Goal: Transaction & Acquisition: Purchase product/service

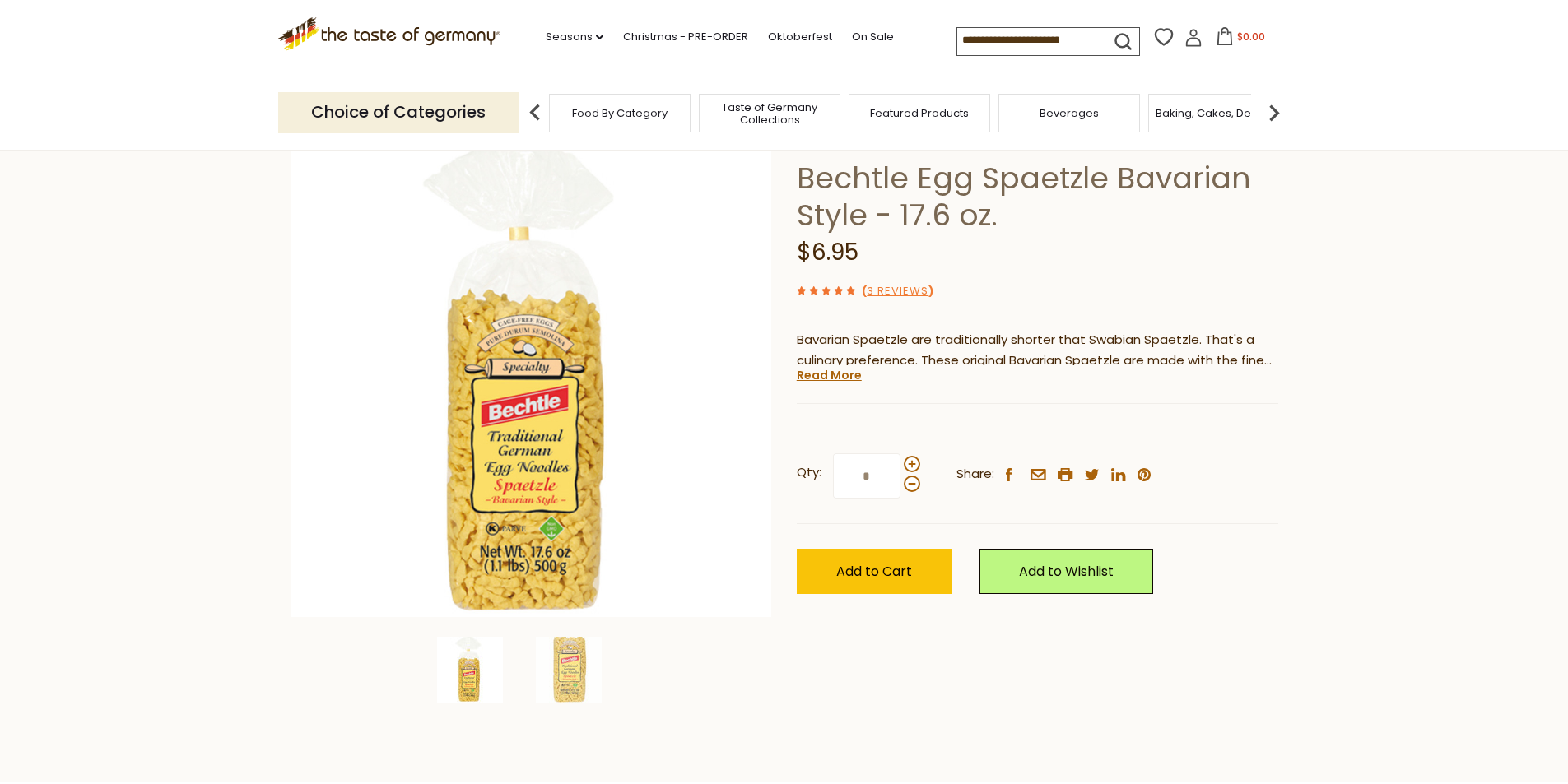
scroll to position [82, 0]
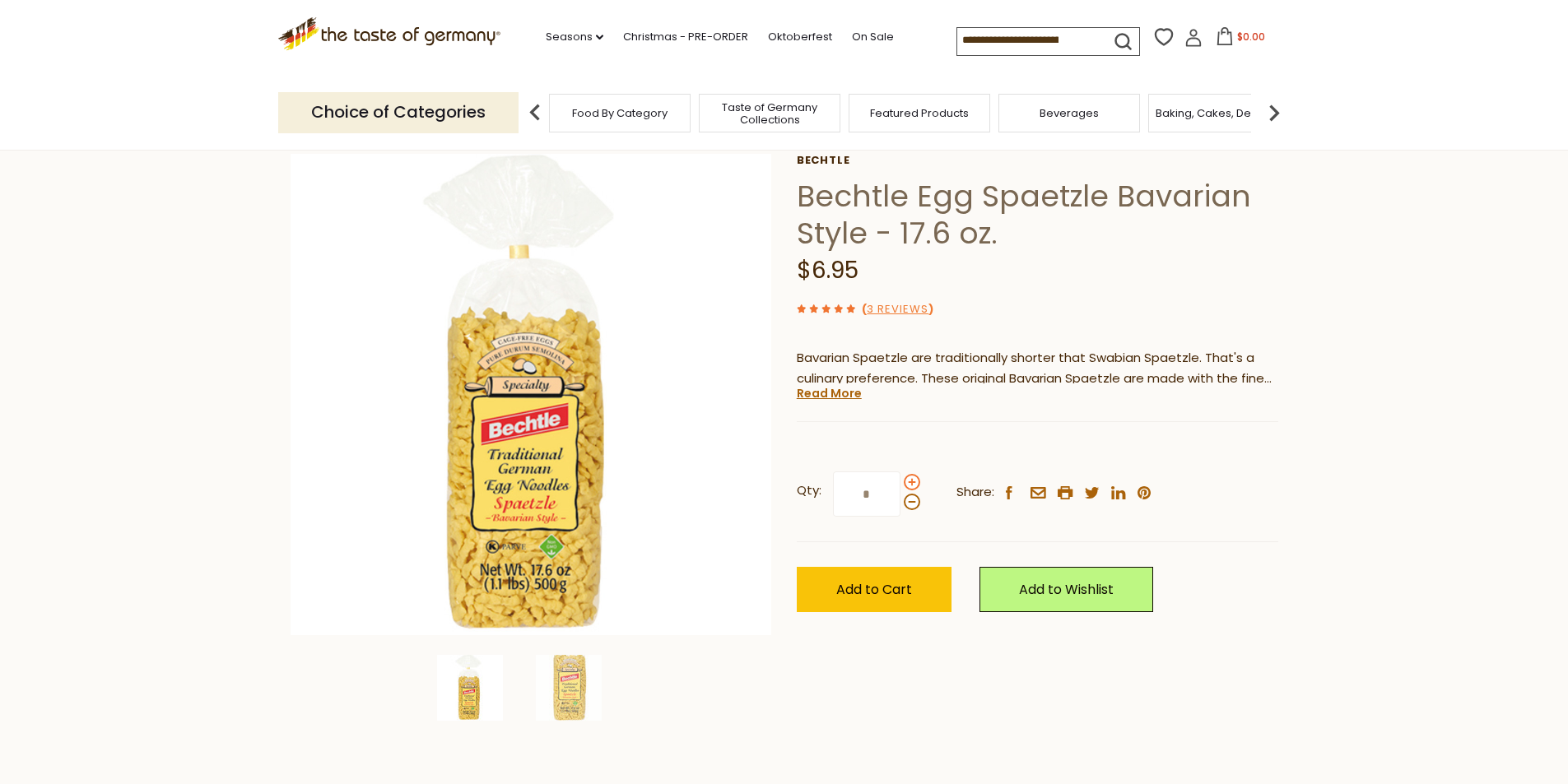
click at [911, 478] on span at bounding box center [912, 482] width 16 height 16
click at [900, 478] on input "*" at bounding box center [866, 494] width 67 height 45
click at [909, 500] on span at bounding box center [912, 502] width 16 height 16
click at [900, 500] on input "*" at bounding box center [866, 494] width 67 height 45
click at [911, 484] on span at bounding box center [912, 482] width 16 height 16
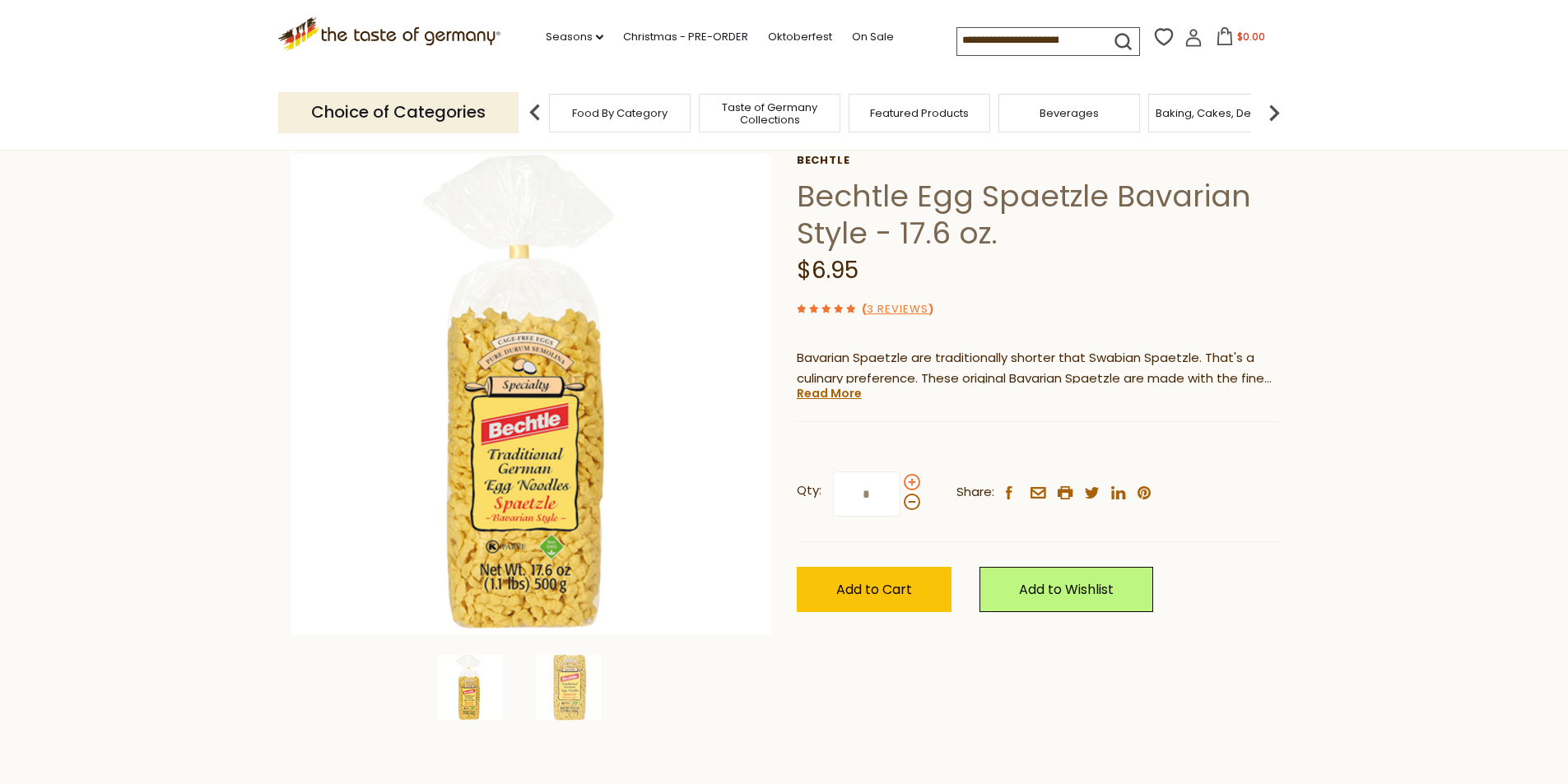
click at [900, 484] on input "*" at bounding box center [866, 494] width 67 height 45
type input "*"
click at [905, 593] on span "Add to Cart" at bounding box center [874, 589] width 76 height 19
click at [1078, 37] on input at bounding box center [1027, 39] width 139 height 23
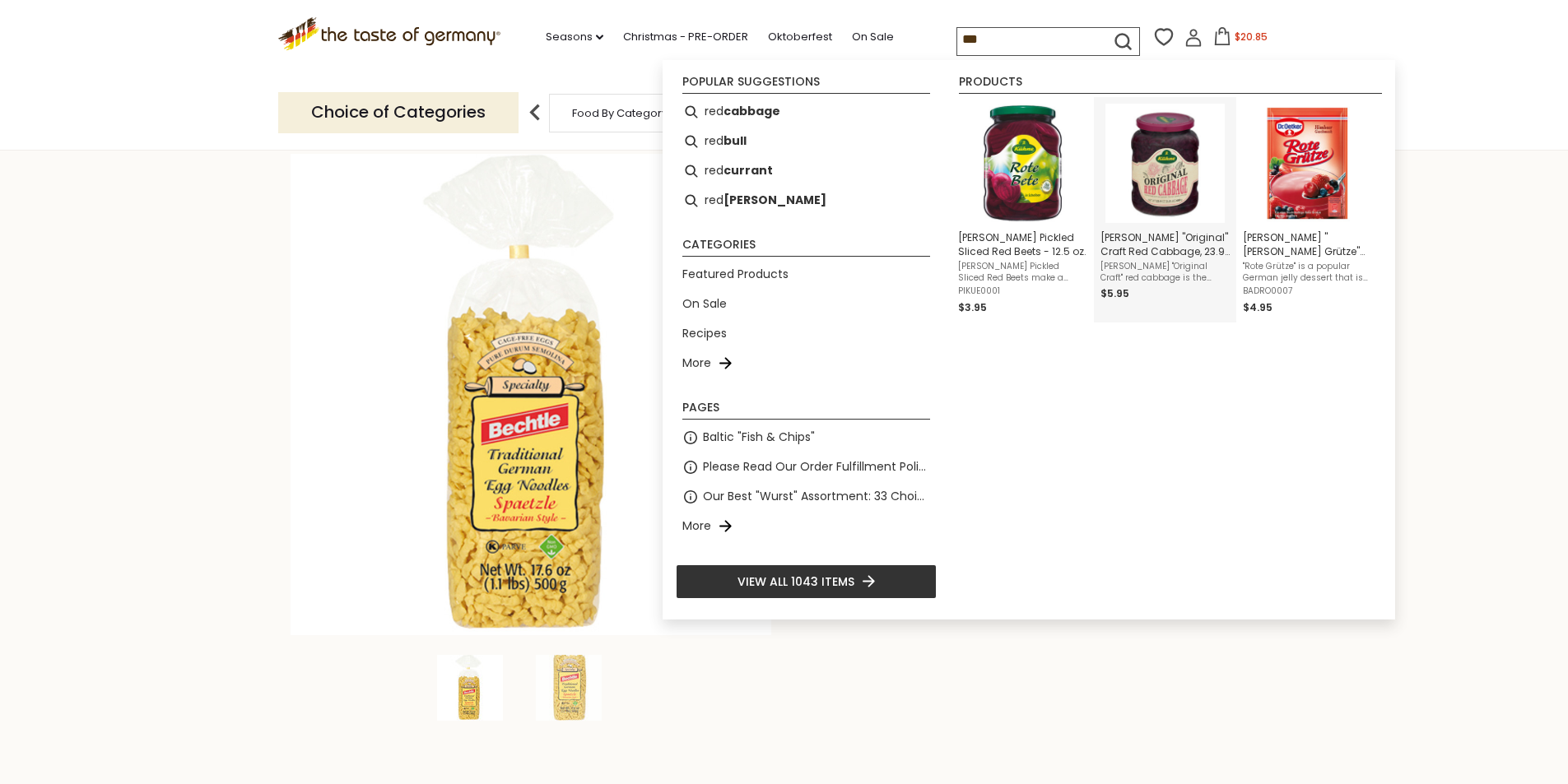
type input "***"
click at [1146, 261] on span "[PERSON_NAME] "Original Craft" red cabbage is the perfect side dish for anythin…" at bounding box center [1165, 272] width 129 height 23
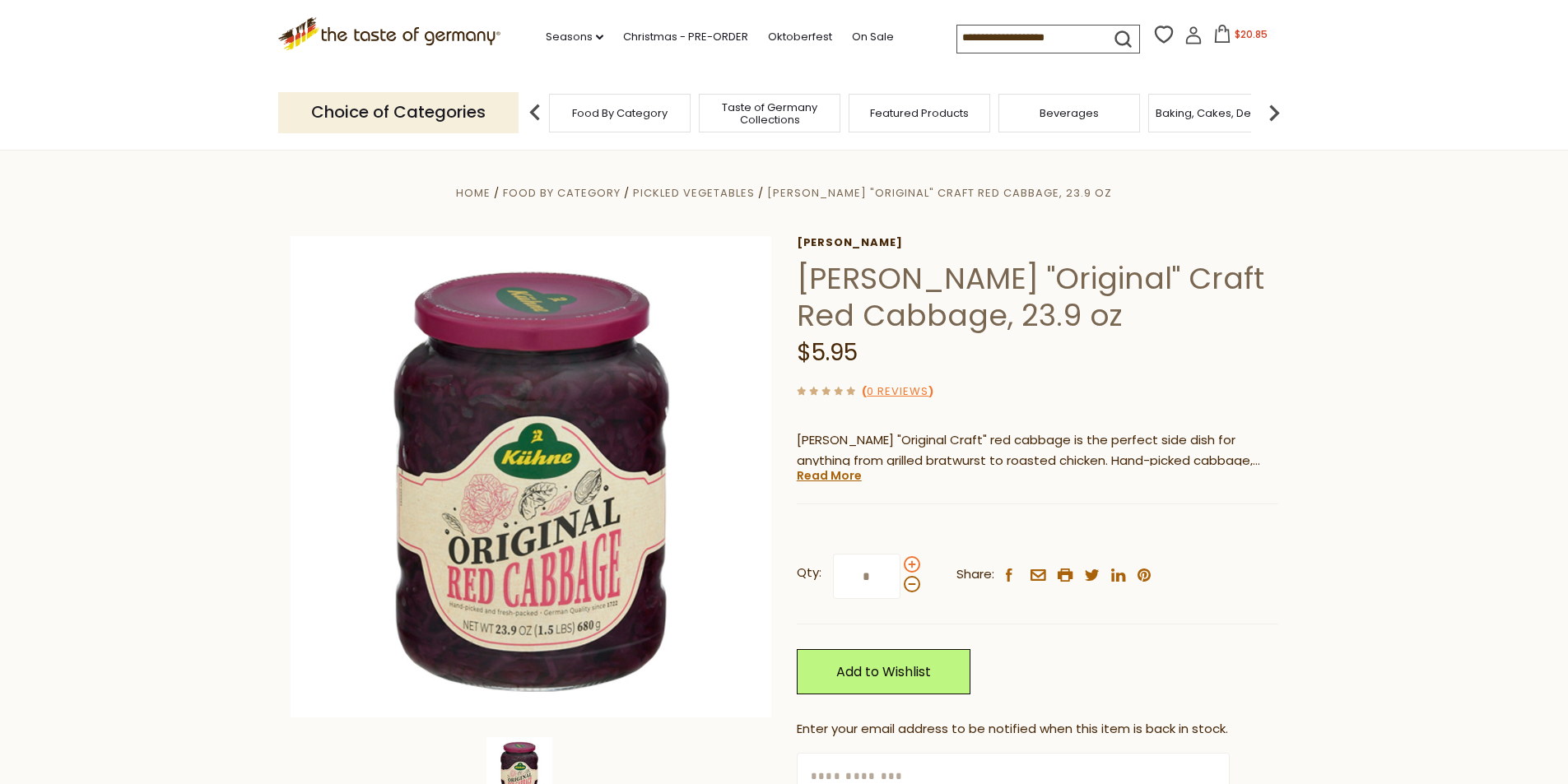
click at [914, 565] on span at bounding box center [912, 564] width 16 height 16
click at [900, 565] on input "*" at bounding box center [866, 577] width 67 height 45
click at [914, 565] on span at bounding box center [912, 564] width 16 height 16
click at [900, 565] on input "*" at bounding box center [866, 577] width 67 height 45
click at [910, 580] on span at bounding box center [912, 584] width 16 height 16
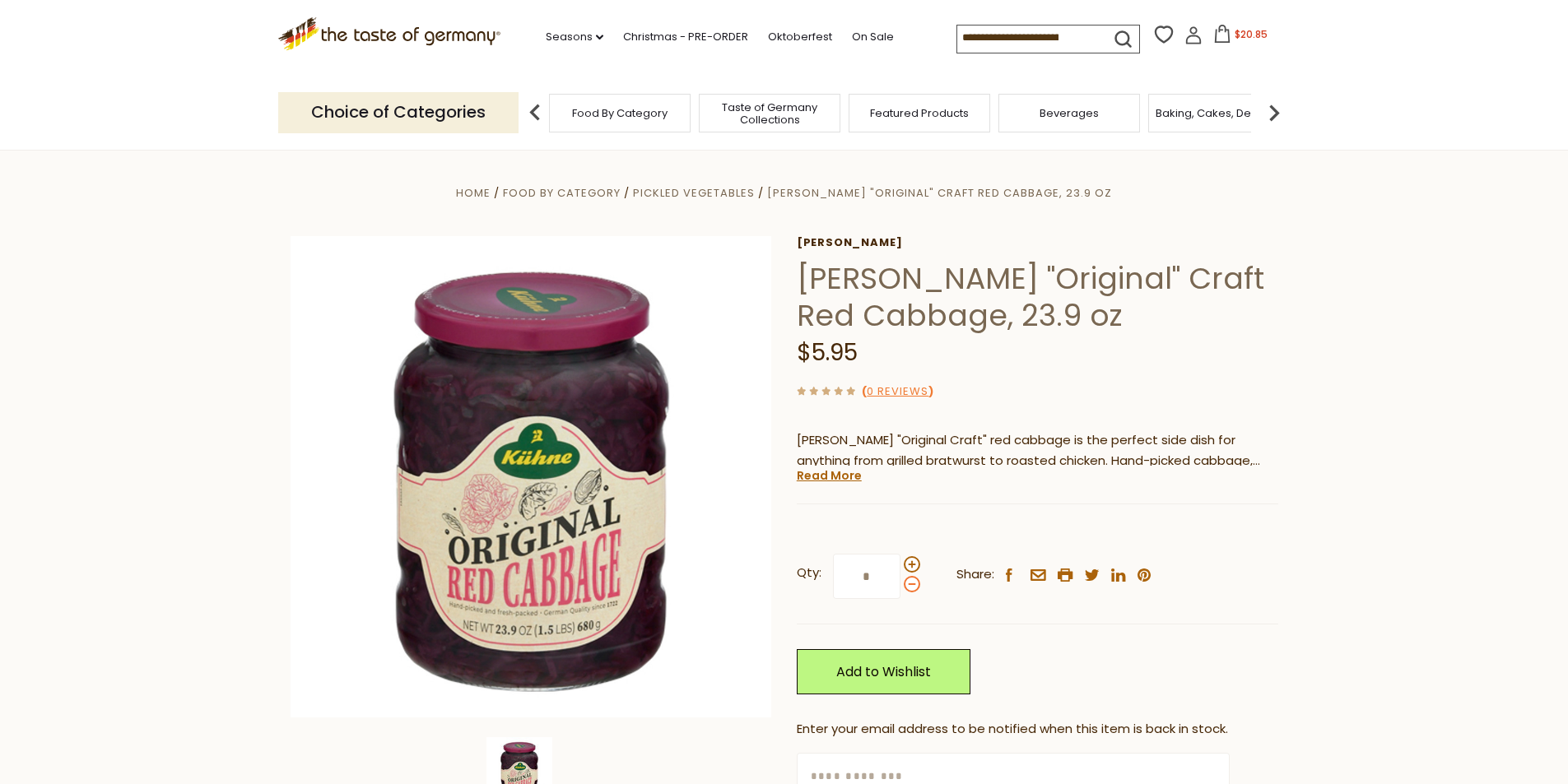
click at [900, 580] on input "*" at bounding box center [866, 577] width 67 height 45
type input "*"
click at [1218, 32] on icon at bounding box center [1222, 34] width 18 height 18
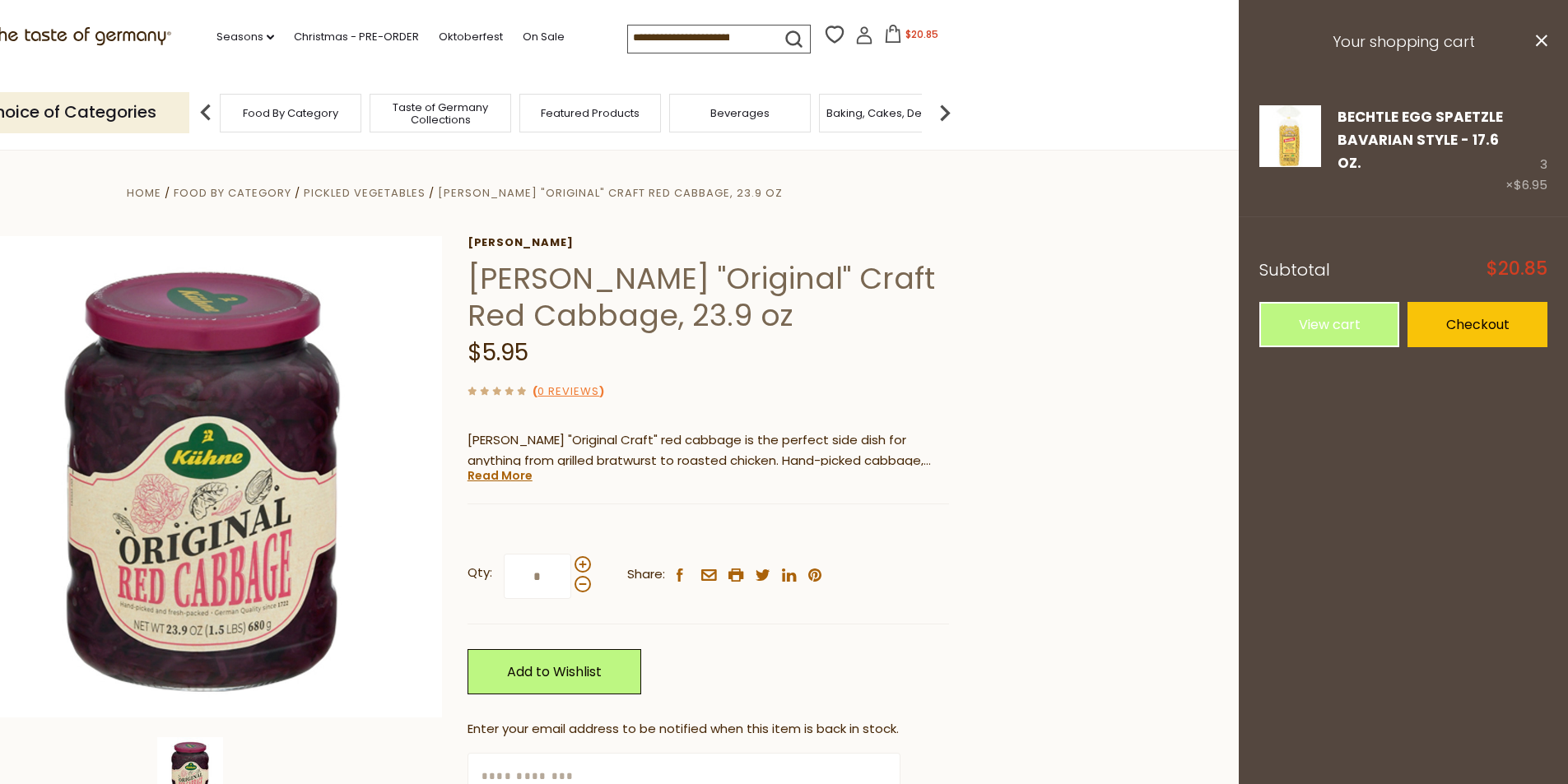
click at [1218, 32] on section ".st0{fill:#EDD300;} .st1{fill:#D33E21;} .st0{fill:#EDD300;} .st1{fill:#D33E21;}…" at bounding box center [454, 37] width 1568 height 75
click at [1453, 318] on link "Checkout" at bounding box center [1477, 325] width 140 height 45
